Goal: Information Seeking & Learning: Learn about a topic

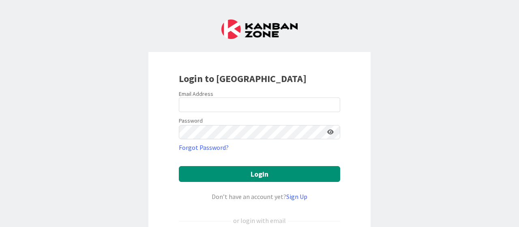
scroll to position [81, 0]
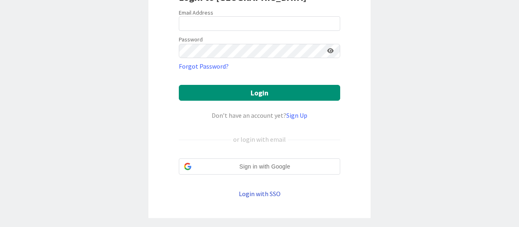
click at [257, 160] on div "Sign in with Google Sign in with Google. Opens in new tab" at bounding box center [259, 166] width 151 height 15
click at [256, 192] on link "Login with SSO" at bounding box center [260, 194] width 42 height 8
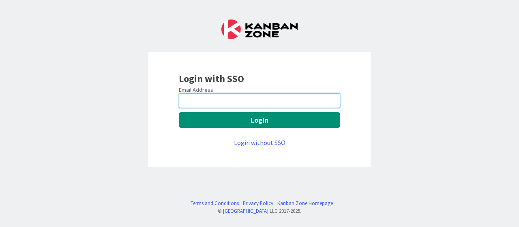
click at [226, 99] on input "email" at bounding box center [260, 100] width 162 height 15
type input "[EMAIL_ADDRESS][DOMAIN_NAME]"
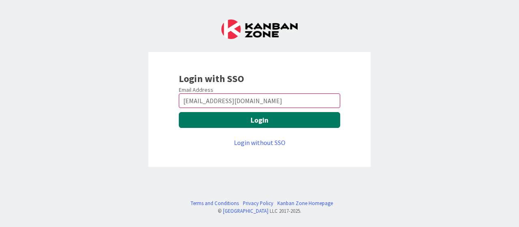
click at [234, 119] on button "Login" at bounding box center [260, 120] width 162 height 16
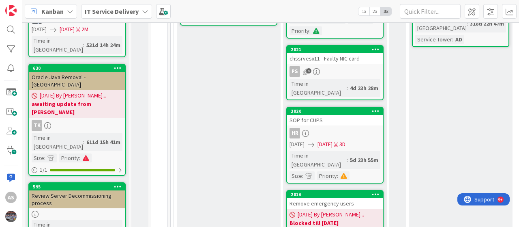
scroll to position [243, 0]
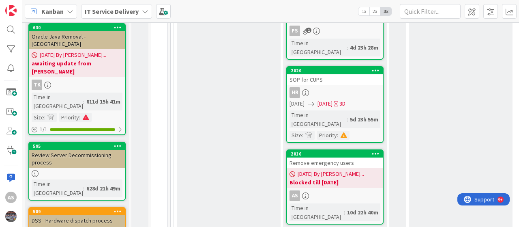
click at [340, 178] on b "Blocked till 03 Sep" at bounding box center [335, 182] width 91 height 8
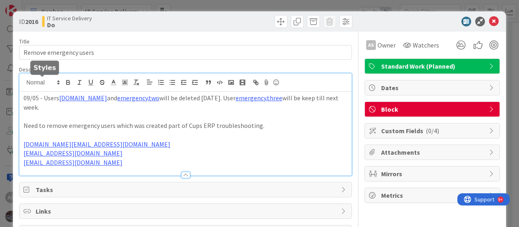
click at [23, 84] on div "09/05 - Users emergency.one and emergency.two will be deleted today. User emerg…" at bounding box center [185, 124] width 332 height 102
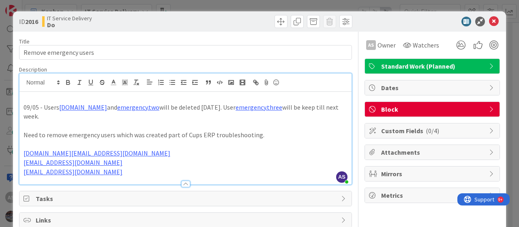
click at [32, 96] on p at bounding box center [186, 97] width 324 height 9
drag, startPoint x: 101, startPoint y: 107, endPoint x: 60, endPoint y: 108, distance: 41.0
click at [60, 108] on p "09/05 - Users emergency.one and emergency.two will be deleted today. User emerg…" at bounding box center [186, 112] width 324 height 18
copy link "emergency.one"
click at [50, 97] on p "09/08 -" at bounding box center [186, 97] width 324 height 9
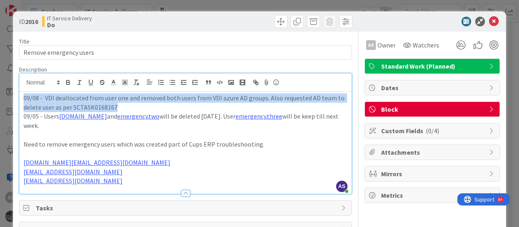
drag, startPoint x: 178, startPoint y: 106, endPoint x: 0, endPoint y: 102, distance: 178.2
click at [0, 102] on div "ID 2016 IT Service Delivery Do Title 22 / 128 Remove emergency users Descriptio…" at bounding box center [259, 113] width 519 height 227
click at [157, 103] on p "09/08 - VDI deallocated from user one and removed both users from VDI azure AD …" at bounding box center [186, 102] width 324 height 18
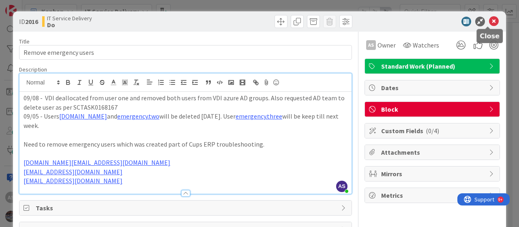
click at [489, 17] on icon at bounding box center [494, 22] width 10 height 10
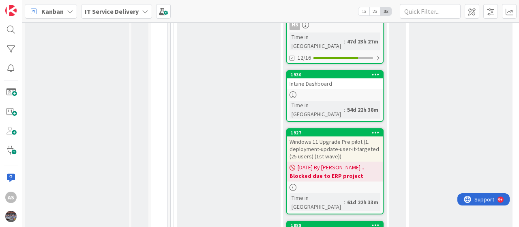
scroll to position [1136, 0]
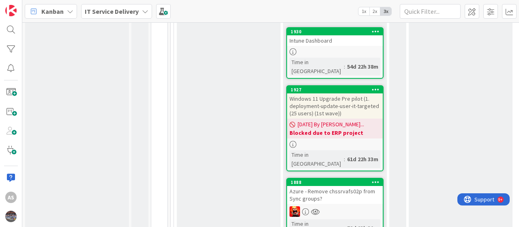
click at [327, 186] on div "Azure - Remove chssrvafs02p from Sync groups?" at bounding box center [335, 195] width 96 height 18
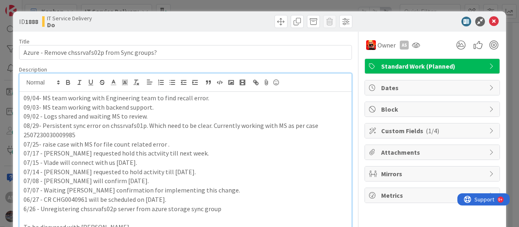
click at [22, 85] on div "09/04- MS team working with Engineering team to find recall error. 09/03- MS te…" at bounding box center [185, 156] width 332 height 166
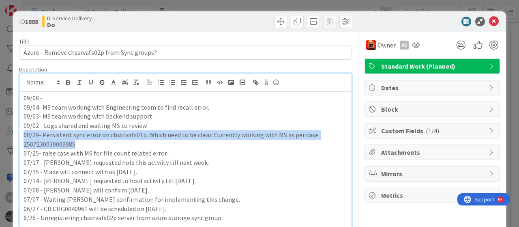
drag, startPoint x: 88, startPoint y: 142, endPoint x: 4, endPoint y: 135, distance: 83.9
click at [4, 135] on div "ID 1888 IT Service Delivery Do Title 45 / 128 Azure - Remove chssrvafs02p from …" at bounding box center [259, 113] width 519 height 227
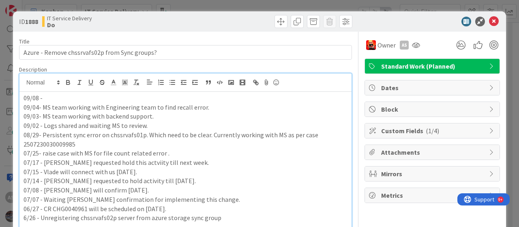
click at [61, 97] on p "09/08 -" at bounding box center [186, 97] width 324 height 9
click at [87, 98] on p "09/08 -" at bounding box center [186, 97] width 324 height 9
click at [45, 99] on p "09/08 - Bro" at bounding box center [186, 97] width 324 height 9
drag, startPoint x: 45, startPoint y: 99, endPoint x: 62, endPoint y: 95, distance: 17.7
click at [62, 95] on p "09/08 - Bro" at bounding box center [186, 97] width 324 height 9
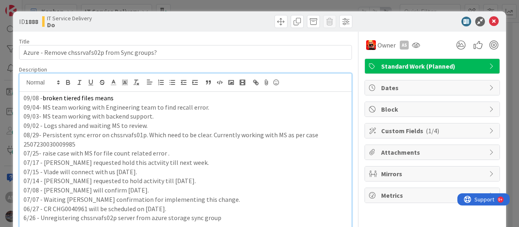
click at [124, 99] on p "09/08 - broken tiered files means" at bounding box center [186, 97] width 324 height 9
drag, startPoint x: 142, startPoint y: 98, endPoint x: 44, endPoint y: 98, distance: 98.2
click at [44, 98] on p "09/08 - broken tiered files shared to vlade" at bounding box center [186, 97] width 324 height 9
click at [145, 114] on p "09/03- MS team working with backend support." at bounding box center [186, 116] width 324 height 9
drag, startPoint x: 150, startPoint y: 97, endPoint x: 45, endPoint y: 95, distance: 105.1
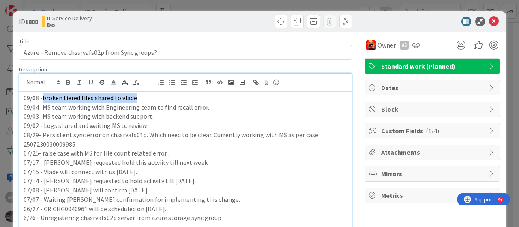
click at [45, 95] on p "09/08 - broken tiered files shared to vlade" at bounding box center [186, 97] width 324 height 9
click at [145, 95] on p "09/08 - broken tiered files shared to vlade" at bounding box center [186, 97] width 324 height 9
drag, startPoint x: 46, startPoint y: 96, endPoint x: 138, endPoint y: 96, distance: 92.1
click at [138, 96] on p "09/08 - broken tiered files shared to vlade" at bounding box center [186, 97] width 324 height 9
click at [152, 99] on p "09/08 - broken tiered files shared to vlade" at bounding box center [186, 97] width 324 height 9
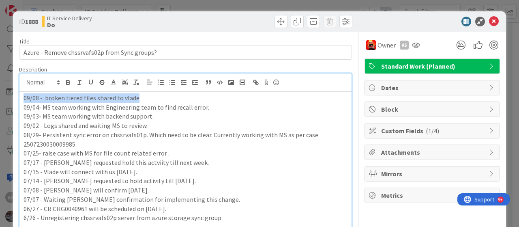
drag, startPoint x: 149, startPoint y: 95, endPoint x: 13, endPoint y: 94, distance: 136.0
click at [147, 96] on p "09/08 - broken tiered files shared to vlade" at bounding box center [186, 97] width 324 height 9
drag, startPoint x: 148, startPoint y: 95, endPoint x: 29, endPoint y: 101, distance: 119.0
click at [11, 101] on div "ID 1888 IT Service Delivery Do Title 45 / 128 Azure - Remove chssrvafs02p from …" at bounding box center [259, 113] width 519 height 227
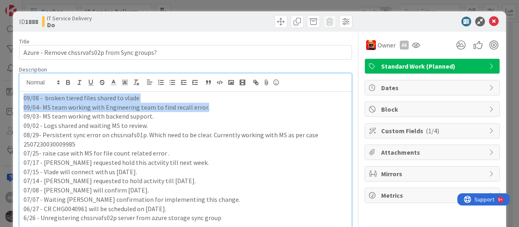
drag, startPoint x: 234, startPoint y: 107, endPoint x: 10, endPoint y: 98, distance: 223.8
click at [10, 98] on div "ID 1888 IT Service Delivery Do Title 45 / 128 Azure - Remove chssrvafs02p from …" at bounding box center [259, 113] width 519 height 227
click at [175, 101] on p "09/08 - broken tiered files shared to vlade" at bounding box center [186, 97] width 324 height 9
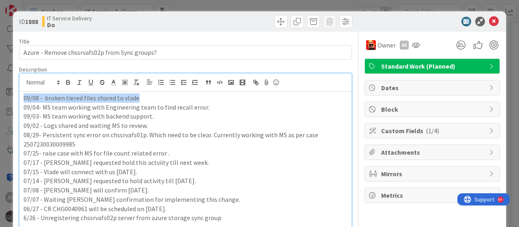
drag, startPoint x: 152, startPoint y: 95, endPoint x: 0, endPoint y: 102, distance: 151.9
click at [0, 102] on div "ID 1888 IT Service Delivery Do Title 45 / 128 Azure - Remove chssrvafs02p from …" at bounding box center [259, 113] width 519 height 227
click at [150, 99] on p "09/08 - broken tiered files shared to vlade" at bounding box center [186, 97] width 324 height 9
drag, startPoint x: 156, startPoint y: 96, endPoint x: 37, endPoint y: 95, distance: 118.5
click at [45, 95] on p "09/08 - broken tiered files shared to vlade" at bounding box center [186, 97] width 324 height 9
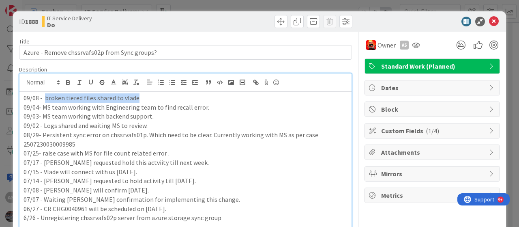
click at [145, 97] on p "09/08 - broken tiered files shared to vlade" at bounding box center [186, 97] width 324 height 9
drag, startPoint x: 144, startPoint y: 96, endPoint x: 44, endPoint y: 95, distance: 100.6
click at [44, 95] on p "09/08 - broken tiered files shared to vlade" at bounding box center [186, 97] width 324 height 9
click at [142, 98] on p "09/08 - broken tiered files shared to vlade" at bounding box center [186, 97] width 324 height 9
drag, startPoint x: 152, startPoint y: 97, endPoint x: 44, endPoint y: 94, distance: 107.6
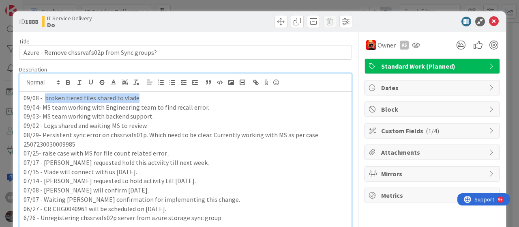
click at [44, 94] on p "09/08 - broken tiered files shared to vlade" at bounding box center [186, 97] width 324 height 9
click at [150, 95] on p "09/08 - broken tiered files shared to vlade" at bounding box center [186, 97] width 324 height 9
drag, startPoint x: 156, startPoint y: 99, endPoint x: 44, endPoint y: 99, distance: 112.0
click at [44, 99] on p "09/08 - broken tiered files shared to vlade" at bounding box center [186, 97] width 324 height 9
click at [144, 98] on p "09/08 - broken tiered files shared to vlade" at bounding box center [186, 97] width 324 height 9
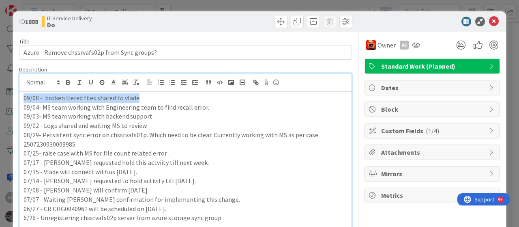
drag, startPoint x: 150, startPoint y: 95, endPoint x: 0, endPoint y: 83, distance: 150.6
click at [0, 83] on div "ID 1888 IT Service Delivery Do Title 45 / 128 Azure - Remove chssrvafs02p from …" at bounding box center [259, 113] width 519 height 227
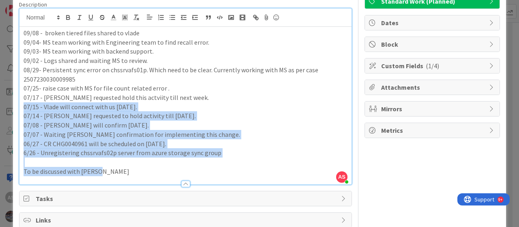
drag, startPoint x: 121, startPoint y: 170, endPoint x: 21, endPoint y: 87, distance: 130.0
click at [13, 95] on div "ID 1888 IT Service Delivery Do Title 45 / 128 Azure - Remove chssrvafs02p from …" at bounding box center [259, 208] width 493 height 525
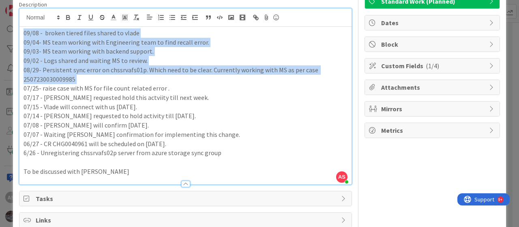
drag, startPoint x: 21, startPoint y: 87, endPoint x: 0, endPoint y: 17, distance: 72.8
click at [0, 17] on div "ID 1888 IT Service Delivery Do Title 45 / 128 Azure - Remove chssrvafs02p from …" at bounding box center [259, 113] width 519 height 227
click at [58, 37] on p "09/08 - broken tiered files shared to vlade" at bounding box center [186, 32] width 324 height 9
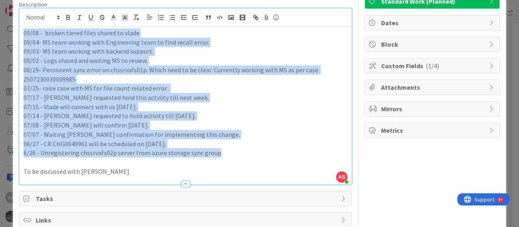
drag, startPoint x: 22, startPoint y: 31, endPoint x: 244, endPoint y: 156, distance: 255.1
click at [244, 156] on div "09/08 - broken tiered files shared to vlade 09/04- MS team working with Enginee…" at bounding box center [185, 105] width 332 height 157
click at [244, 151] on p "6/26 - Unregistering chssrvafs02p server from azure storage sync group" at bounding box center [186, 152] width 324 height 9
drag, startPoint x: 23, startPoint y: 31, endPoint x: 230, endPoint y: 152, distance: 239.4
click at [229, 154] on div "09/08 - broken tiered files shared to vlade 09/04- MS team working with Enginee…" at bounding box center [185, 105] width 332 height 157
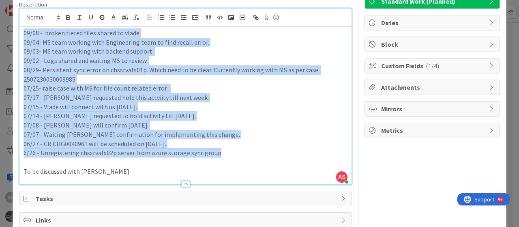
click at [231, 155] on p "6/26 - Unregistering chssrvafs02p server from azure storage sync group" at bounding box center [186, 152] width 324 height 9
drag, startPoint x: 230, startPoint y: 154, endPoint x: 1, endPoint y: 29, distance: 261.5
click at [1, 29] on div "ID 1888 IT Service Delivery Do Title 45 / 128 Azure - Remove chssrvafs02p from …" at bounding box center [259, 113] width 519 height 227
click at [79, 42] on p "09/04- MS team working with Engineering team to find recall error." at bounding box center [186, 42] width 324 height 9
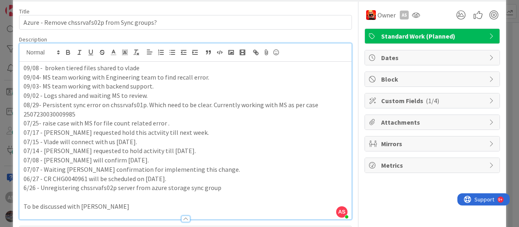
scroll to position [81, 0]
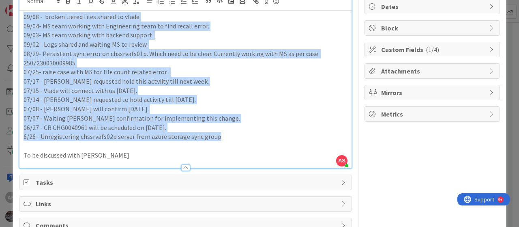
drag, startPoint x: 33, startPoint y: 19, endPoint x: 222, endPoint y: 139, distance: 224.2
click at [222, 139] on div "09/08 - broken tiered files shared to vlade 09/04- MS team working with Enginee…" at bounding box center [185, 89] width 332 height 157
click at [247, 117] on p "07/07 - Waiting Vlade confirmation for implementing this change." at bounding box center [186, 118] width 324 height 9
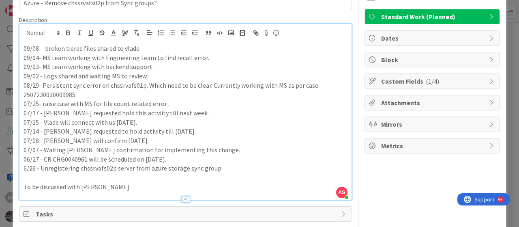
scroll to position [0, 0]
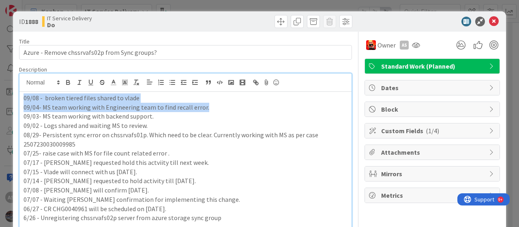
drag, startPoint x: 20, startPoint y: 96, endPoint x: 214, endPoint y: 107, distance: 193.9
click at [214, 107] on div "09/08 - broken tiered files shared to vlade 09/04- MS team working with Enginee…" at bounding box center [185, 170] width 332 height 157
click at [236, 107] on p "09/04- MS team working with Engineering team to find recall error." at bounding box center [186, 107] width 324 height 9
drag, startPoint x: 241, startPoint y: 107, endPoint x: 0, endPoint y: 100, distance: 240.7
click at [0, 100] on div "ID 1888 IT Service Delivery Do Title 45 / 128 Azure - Remove chssrvafs02p from …" at bounding box center [259, 113] width 519 height 227
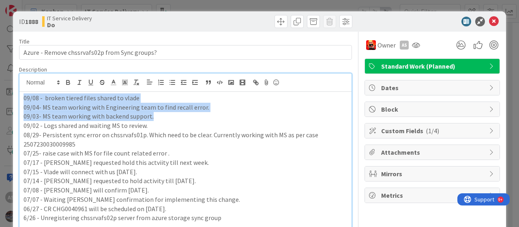
drag, startPoint x: 169, startPoint y: 119, endPoint x: 0, endPoint y: 94, distance: 171.1
click at [0, 94] on div "ID 1888 IT Service Delivery Do Title 45 / 128 Azure - Remove chssrvafs02p from …" at bounding box center [259, 113] width 519 height 227
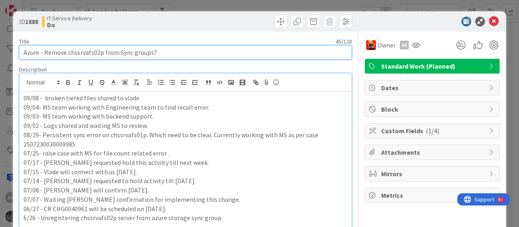
drag, startPoint x: 172, startPoint y: 53, endPoint x: 0, endPoint y: 45, distance: 172.2
click at [0, 45] on div "ID 1888 IT Service Delivery Do Title 45 / 128 Azure - Remove chssrvafs02p from …" at bounding box center [259, 113] width 519 height 227
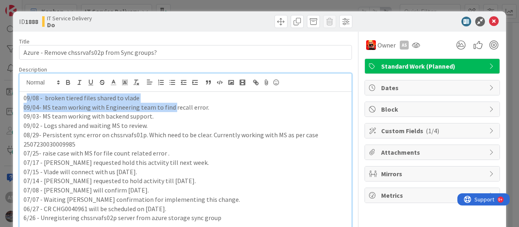
drag, startPoint x: 25, startPoint y: 95, endPoint x: 171, endPoint y: 108, distance: 146.6
click at [171, 108] on div "09/08 - broken tiered files shared to vlade 09/04- MS team working with Enginee…" at bounding box center [185, 170] width 332 height 157
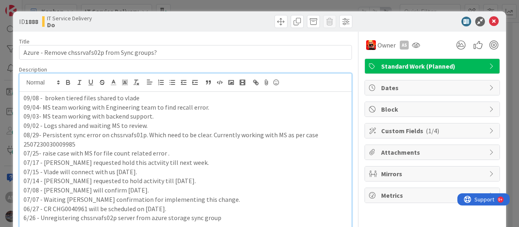
click at [248, 120] on p "09/03- MS team working with backend support." at bounding box center [186, 116] width 324 height 9
click at [192, 38] on div "Title 45 / 128" at bounding box center [185, 41] width 333 height 7
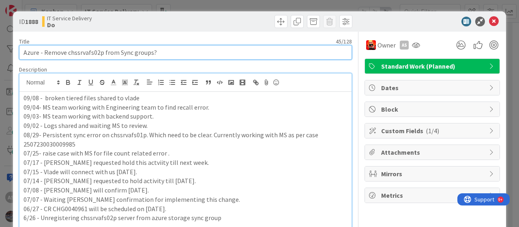
click at [174, 54] on input "Azure - Remove chssrvafs02p from Sync groups?" at bounding box center [185, 52] width 333 height 15
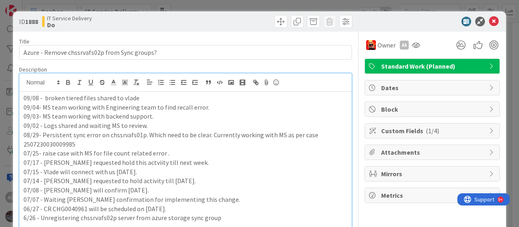
click at [155, 98] on p "09/08 - broken tiered files shared to vlade" at bounding box center [186, 97] width 324 height 9
click at [489, 22] on icon at bounding box center [494, 22] width 10 height 10
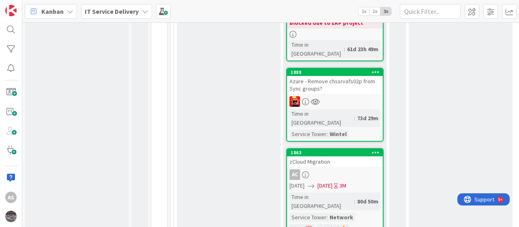
scroll to position [988, 0]
